Goal: Communication & Community: Answer question/provide support

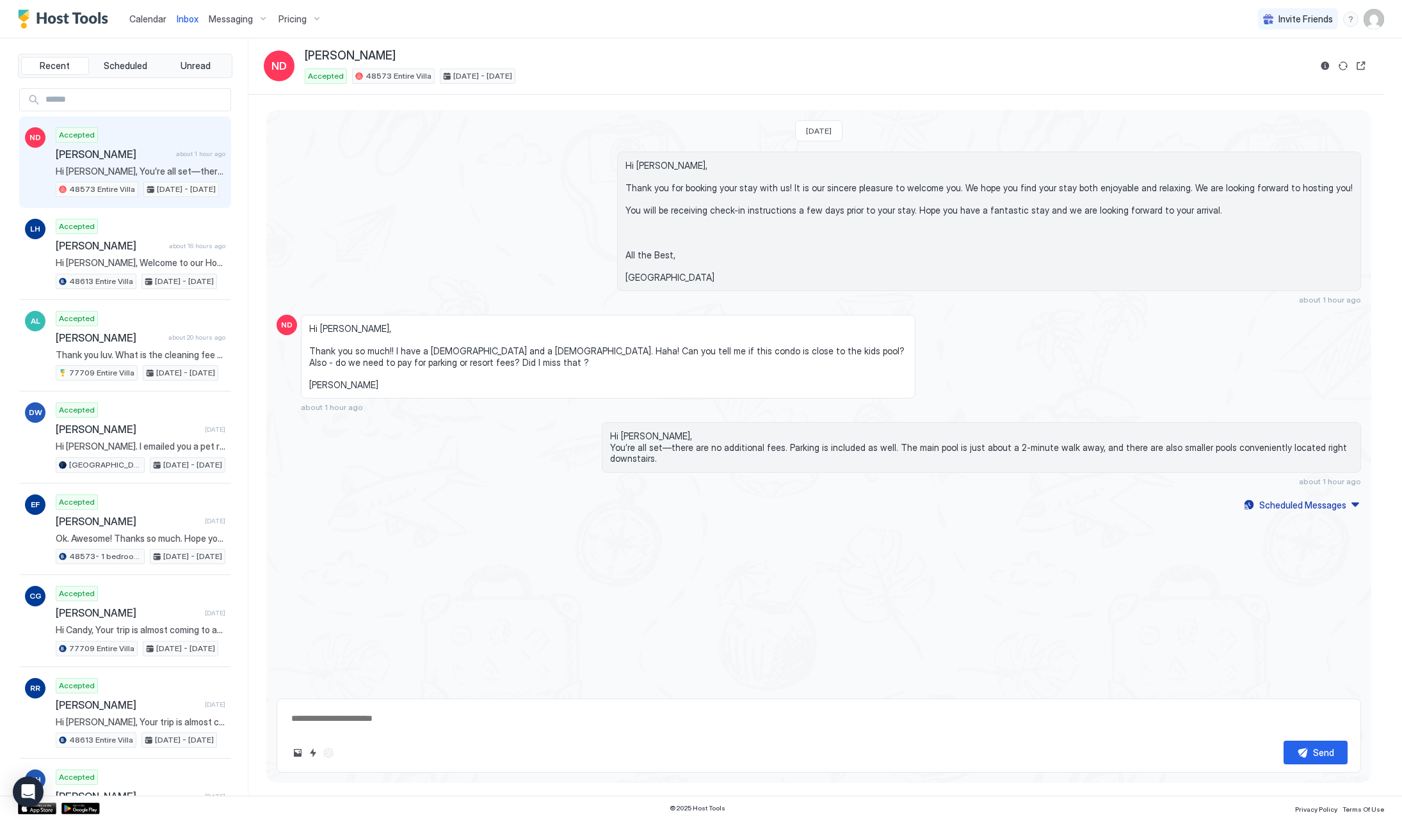
click at [152, 26] on div "Calendar" at bounding box center [147, 19] width 47 height 24
type textarea "*"
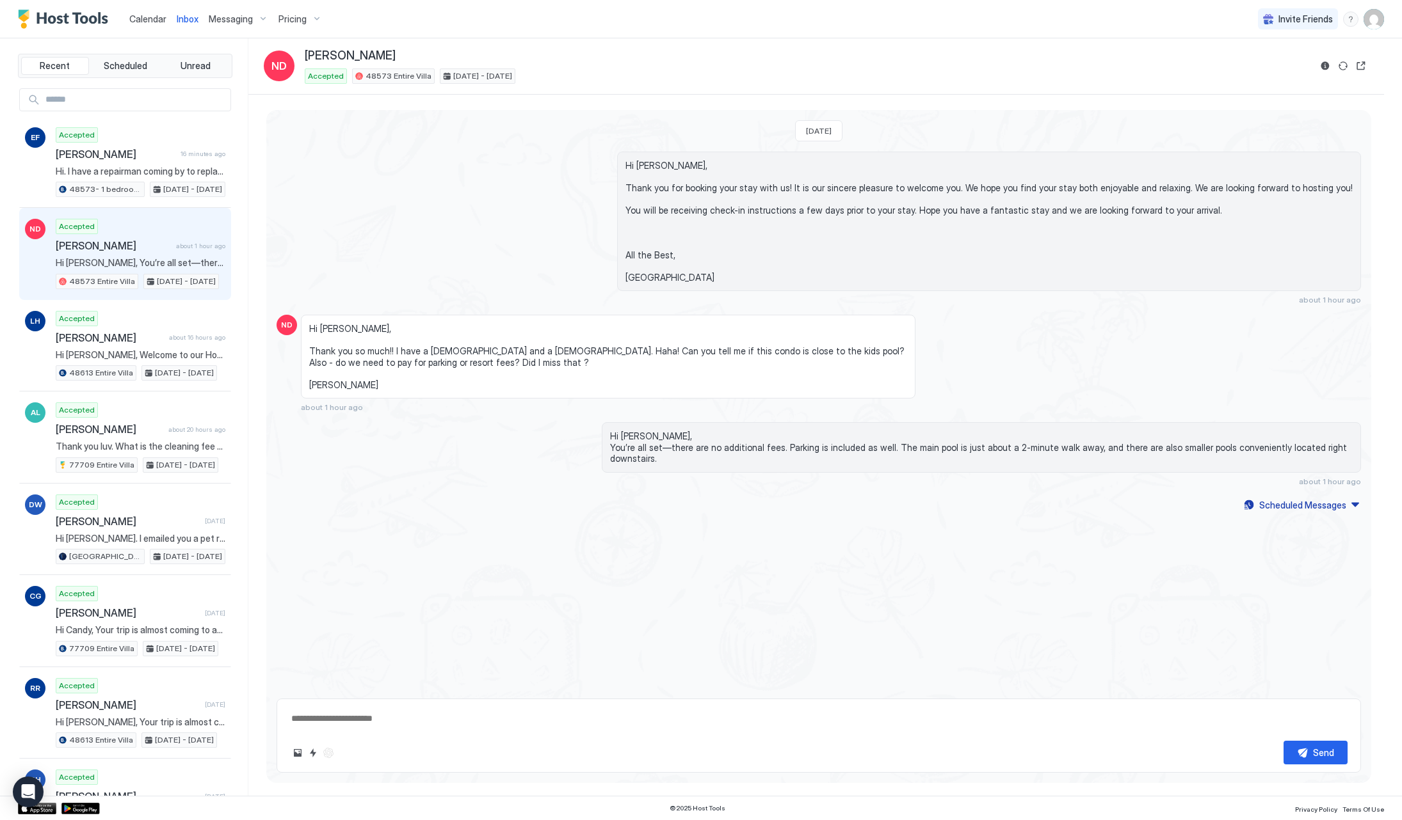
click at [145, 23] on span "Calendar" at bounding box center [147, 18] width 37 height 11
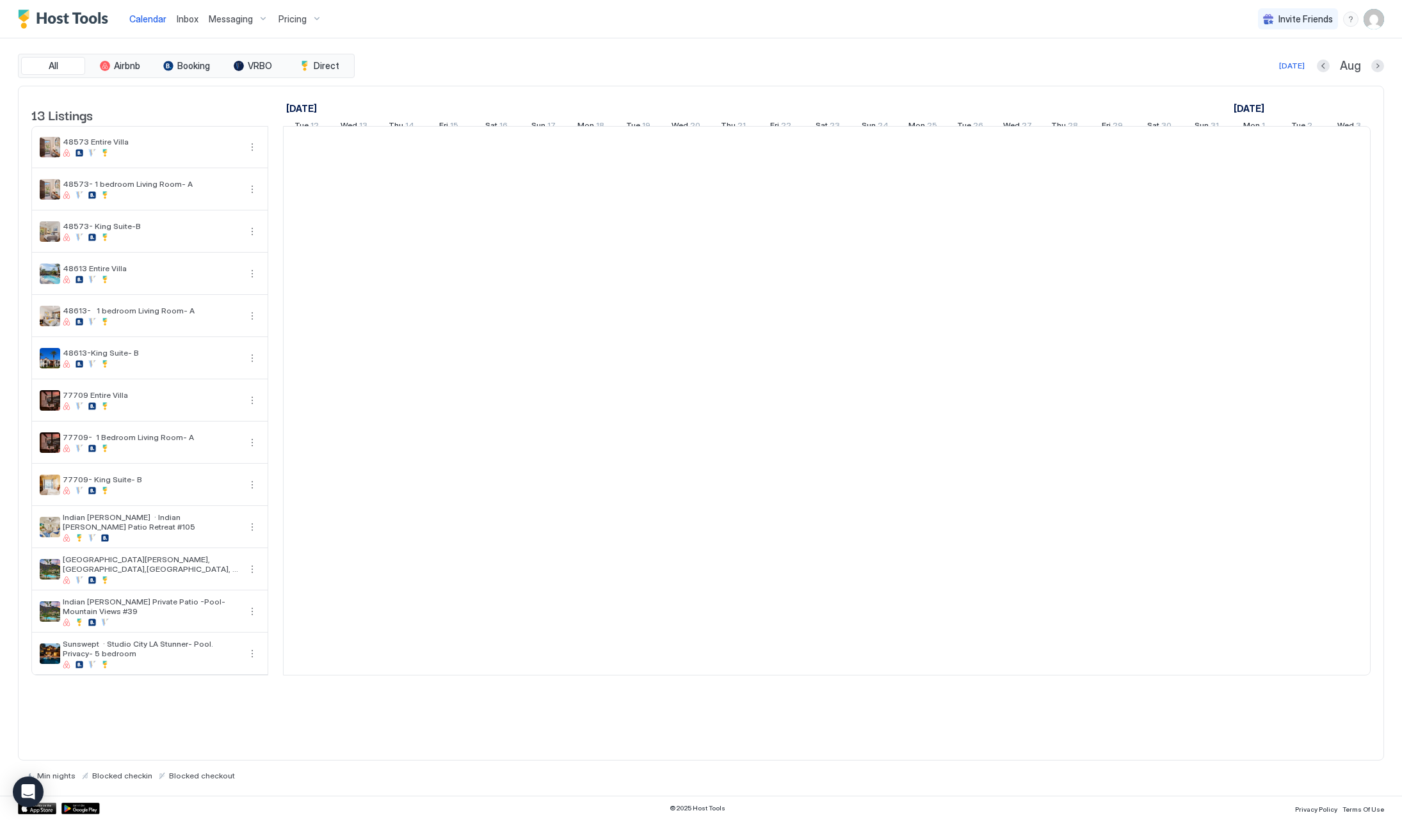
scroll to position [0, 711]
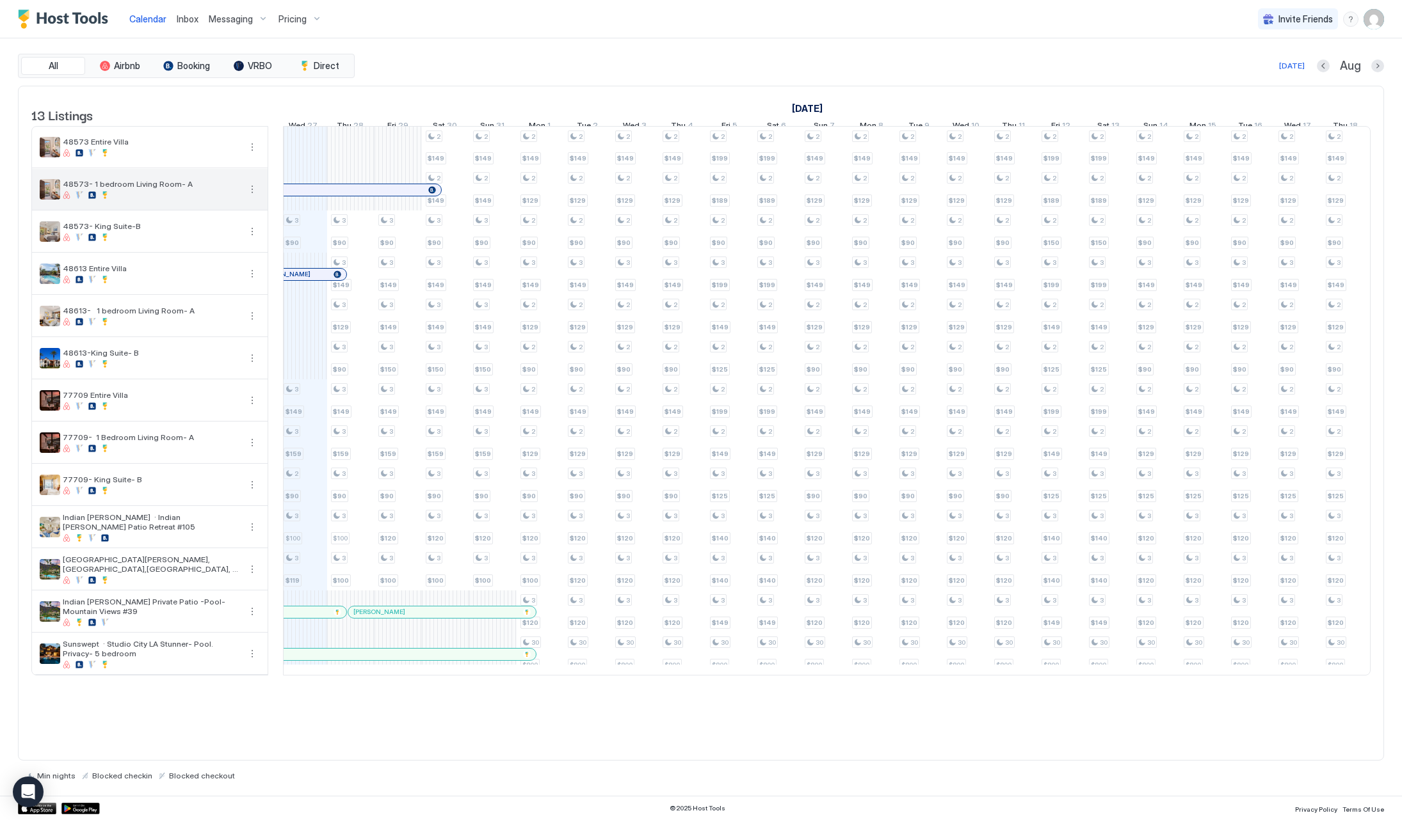
scroll to position [0, 714]
click at [369, 196] on div "[PERSON_NAME]" at bounding box center [252, 190] width 377 height 12
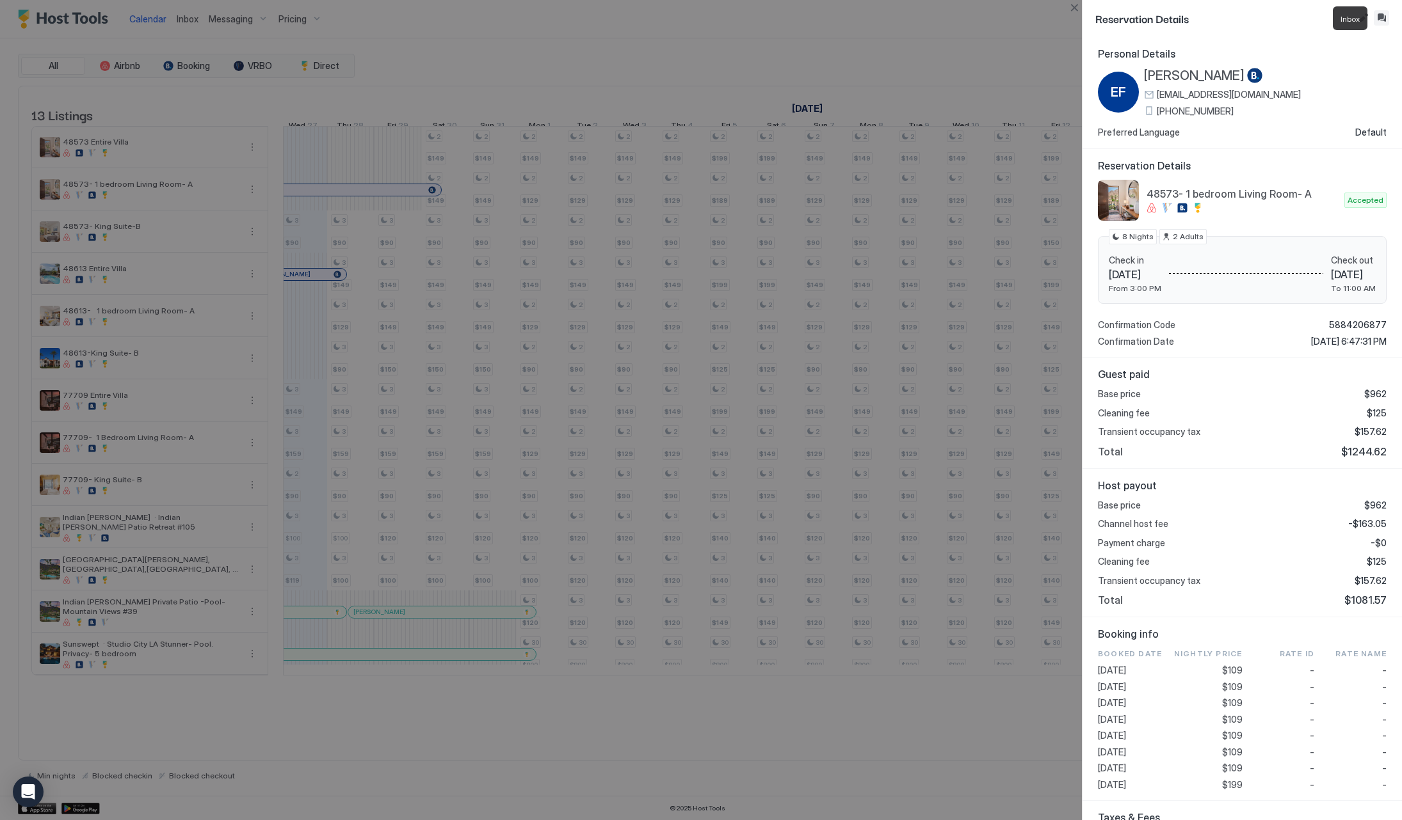
click at [1380, 19] on button "Inbox" at bounding box center [1380, 17] width 15 height 15
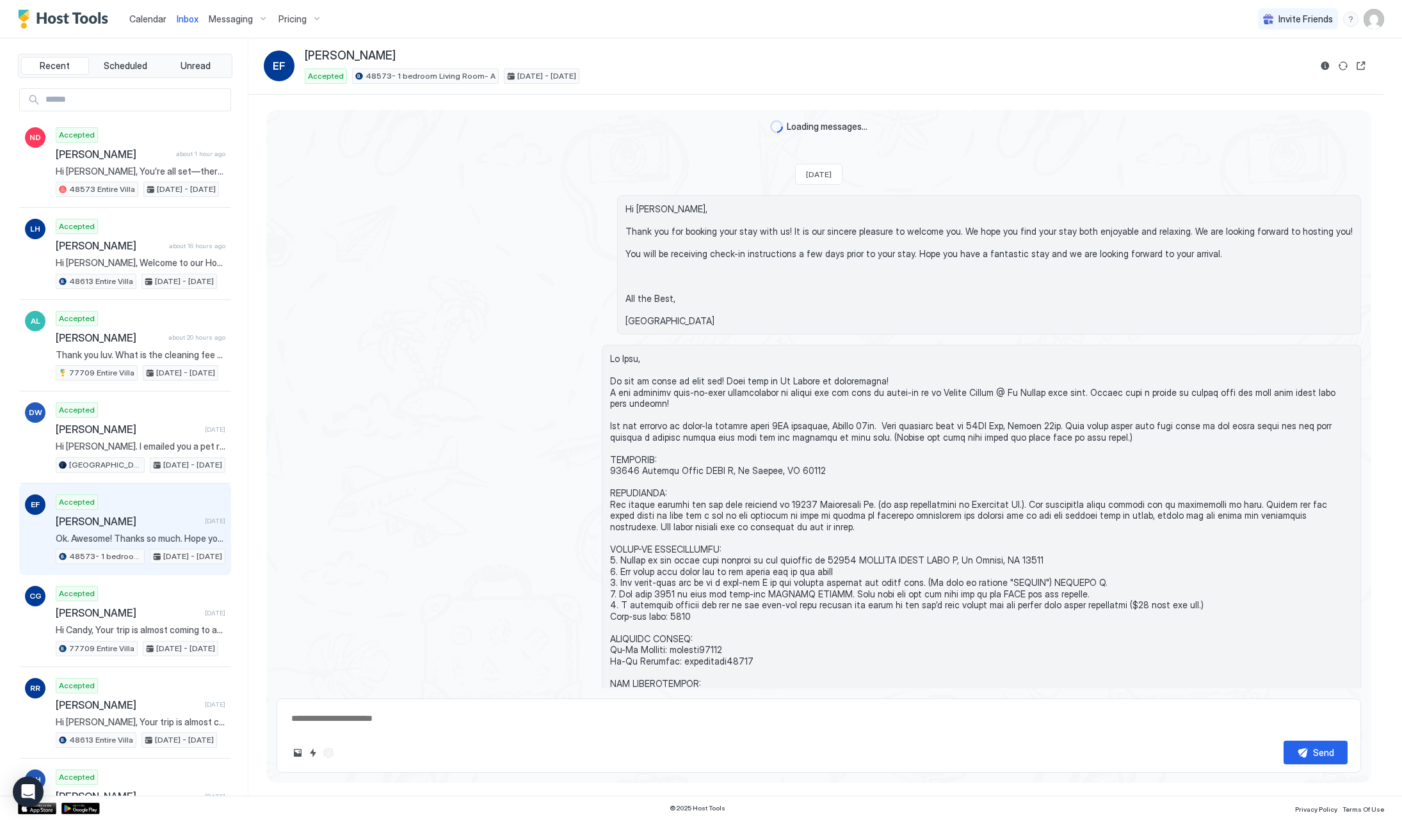
scroll to position [2884, 0]
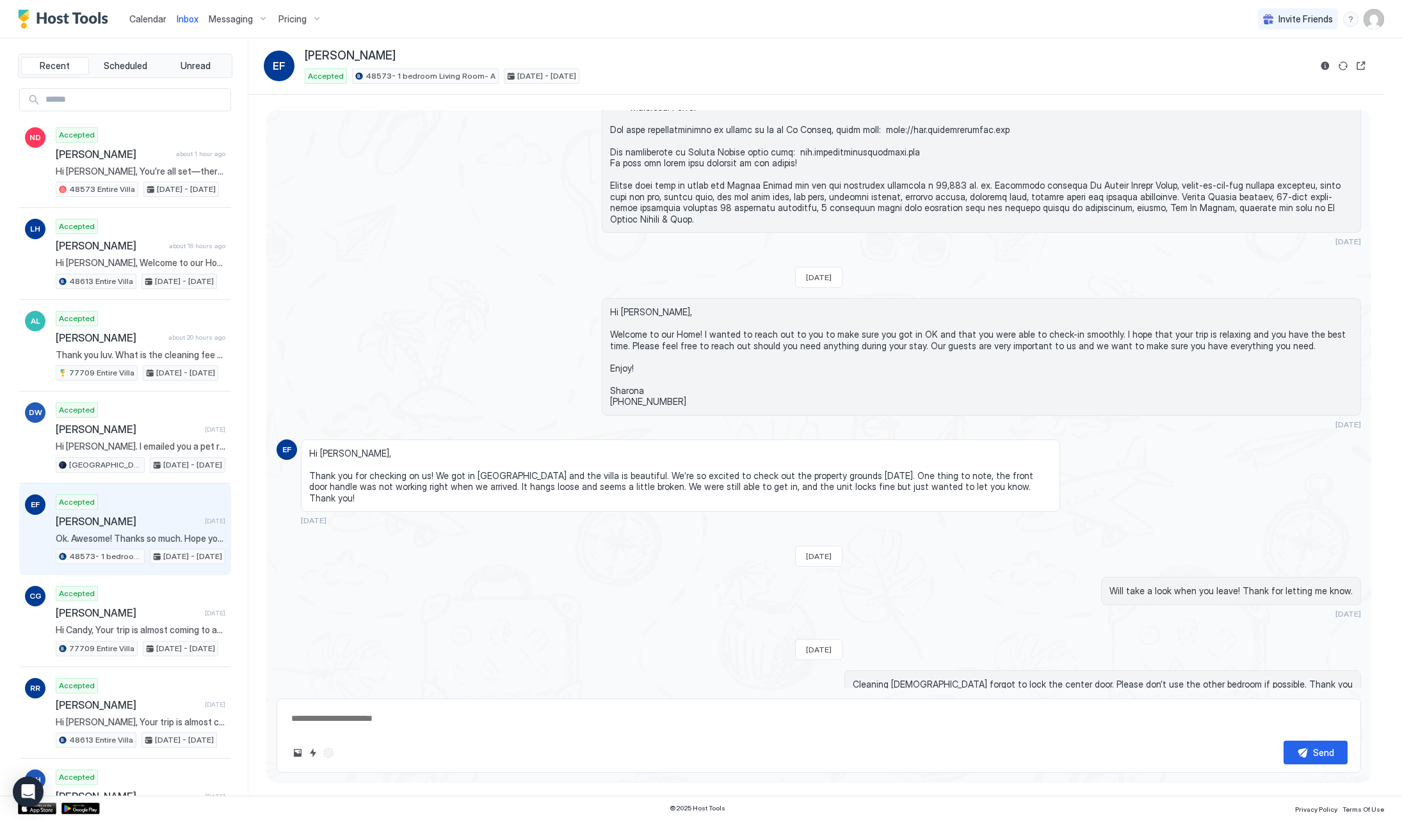
click at [339, 714] on textarea at bounding box center [818, 719] width 1057 height 24
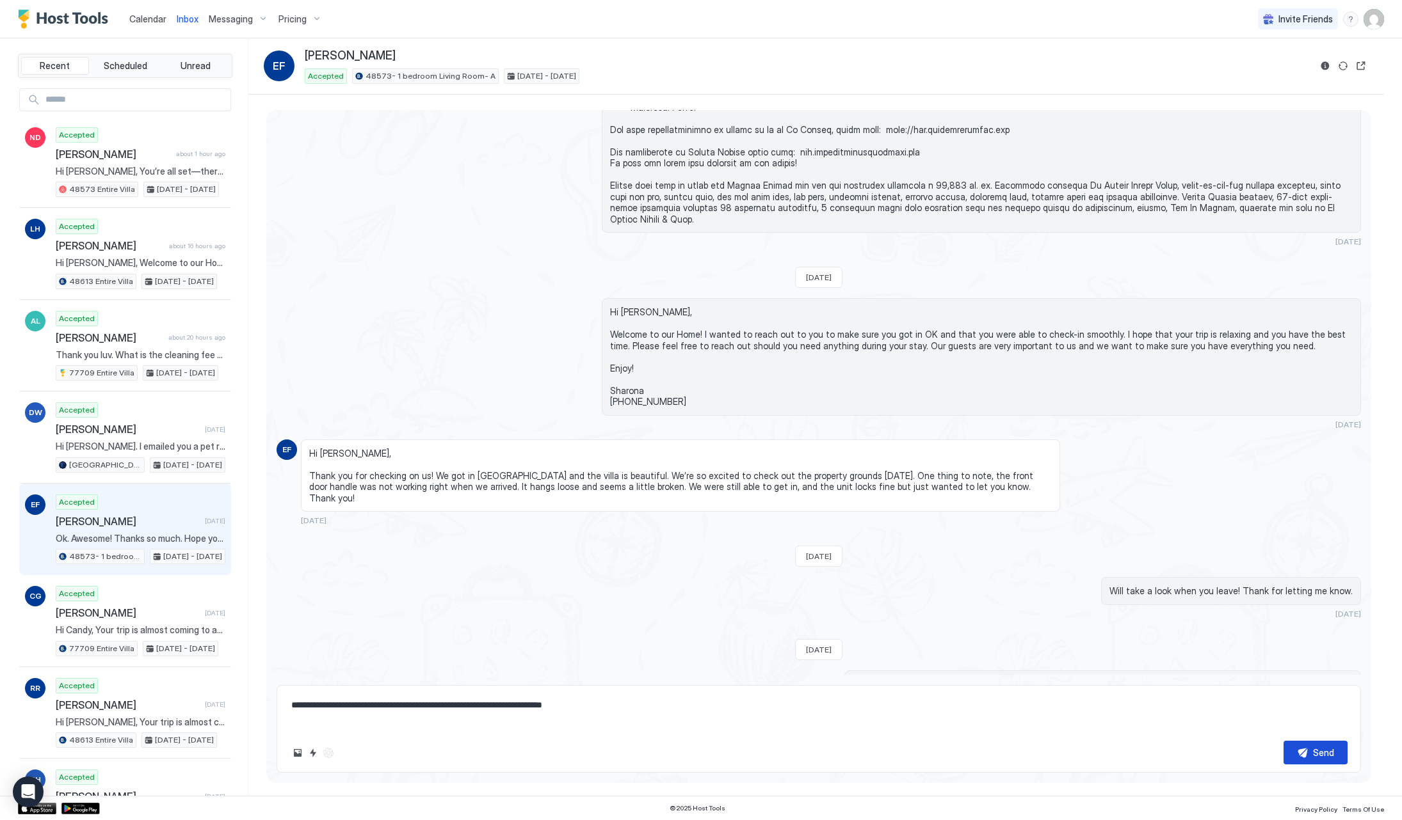
type textarea "**********"
click at [1324, 749] on div "Send" at bounding box center [1323, 752] width 21 height 13
